Goal: Submit feedback/report problem

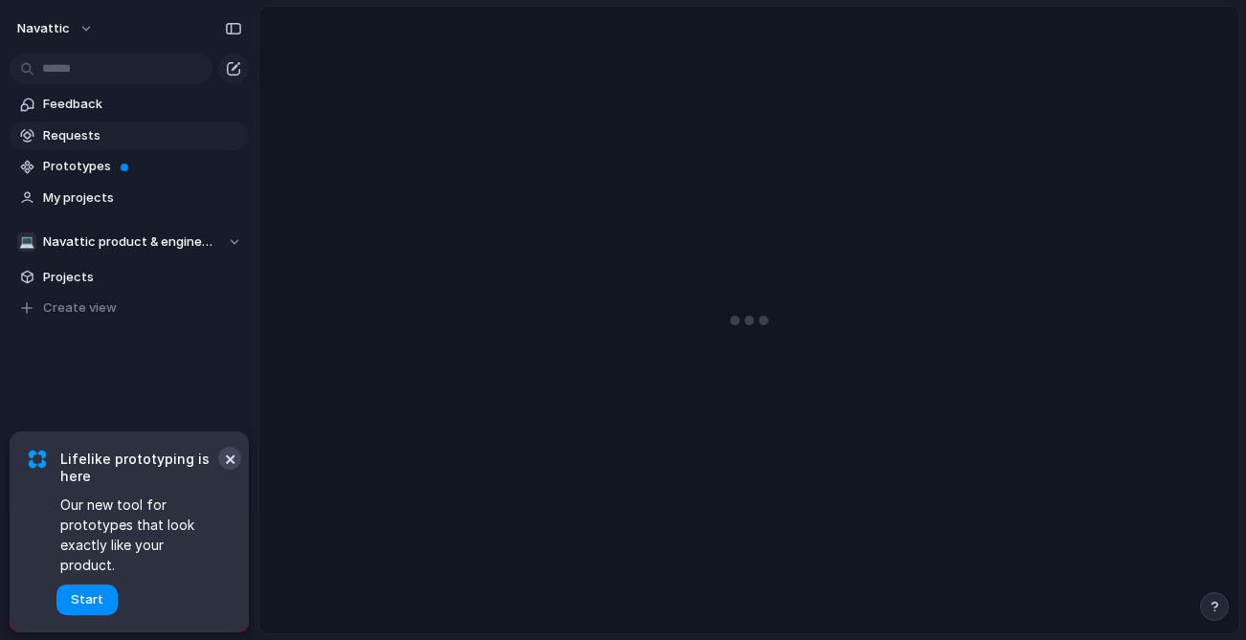
click at [228, 470] on button "×" at bounding box center [229, 458] width 23 height 23
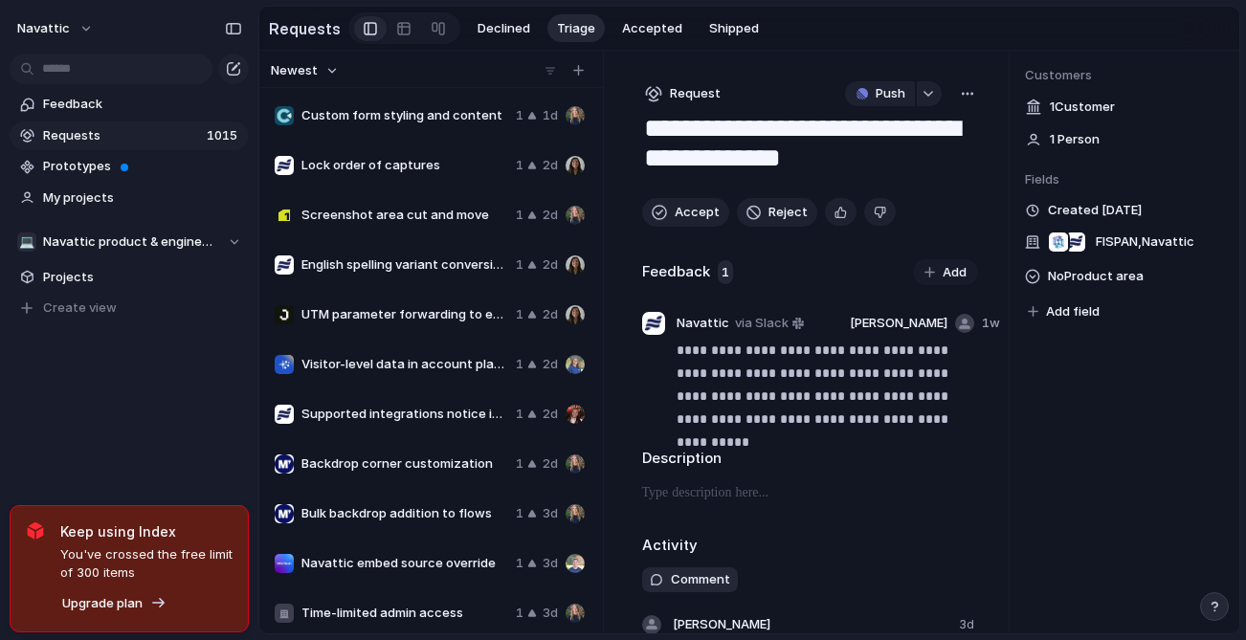
click at [768, 143] on textarea "**********" at bounding box center [810, 146] width 336 height 69
click at [735, 140] on textarea "**********" at bounding box center [810, 146] width 336 height 69
